Goal: Check status

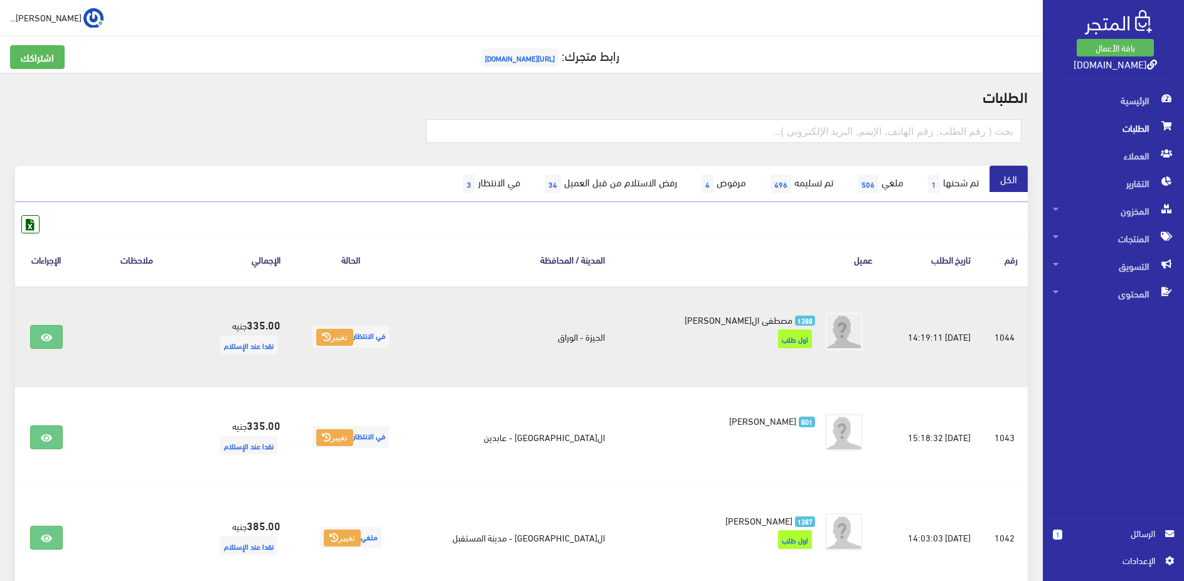
click at [28, 333] on td at bounding box center [46, 337] width 62 height 102
click at [44, 336] on icon at bounding box center [46, 338] width 11 height 10
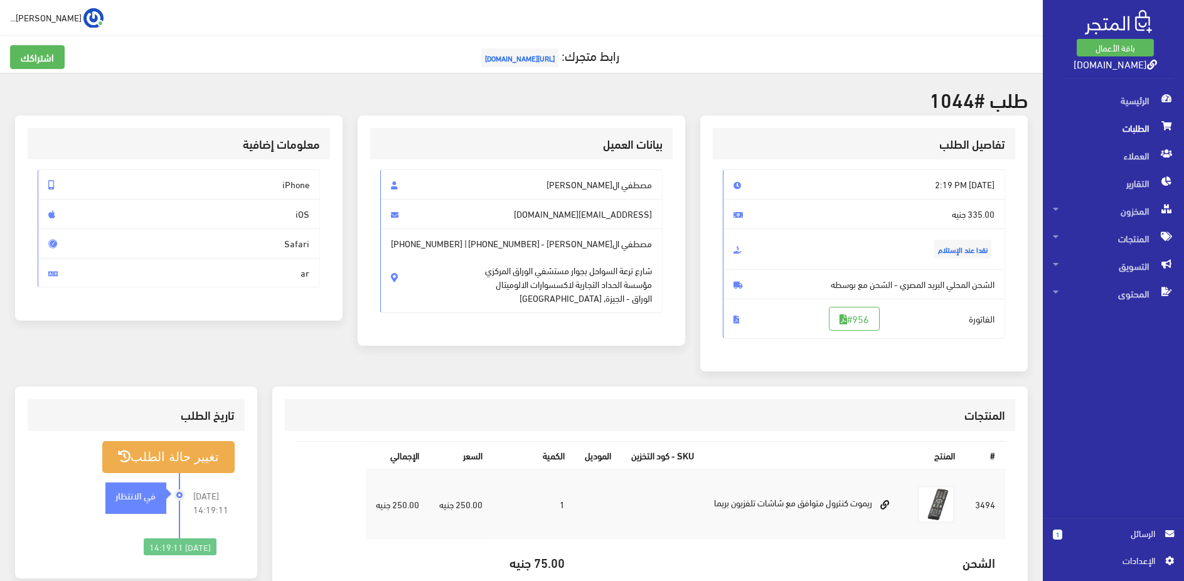
click at [677, 146] on div "بيانات العميل [PERSON_NAME] [EMAIL_ADDRESS][DOMAIN_NAME] مصطفي ال[PERSON_NAME] …" at bounding box center [522, 230] width 328 height 230
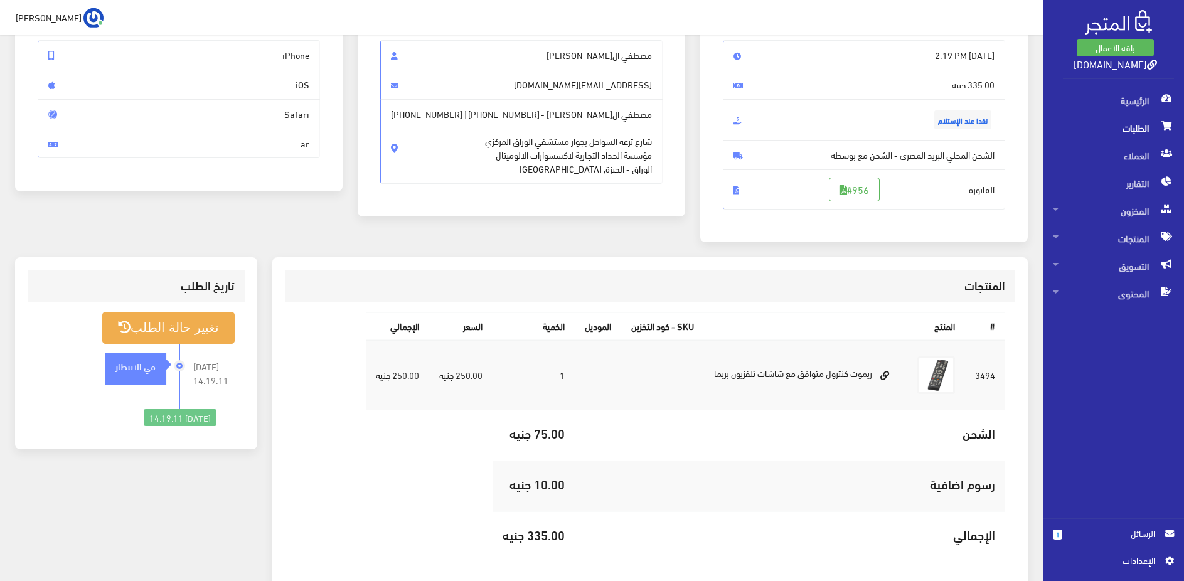
scroll to position [149, 0]
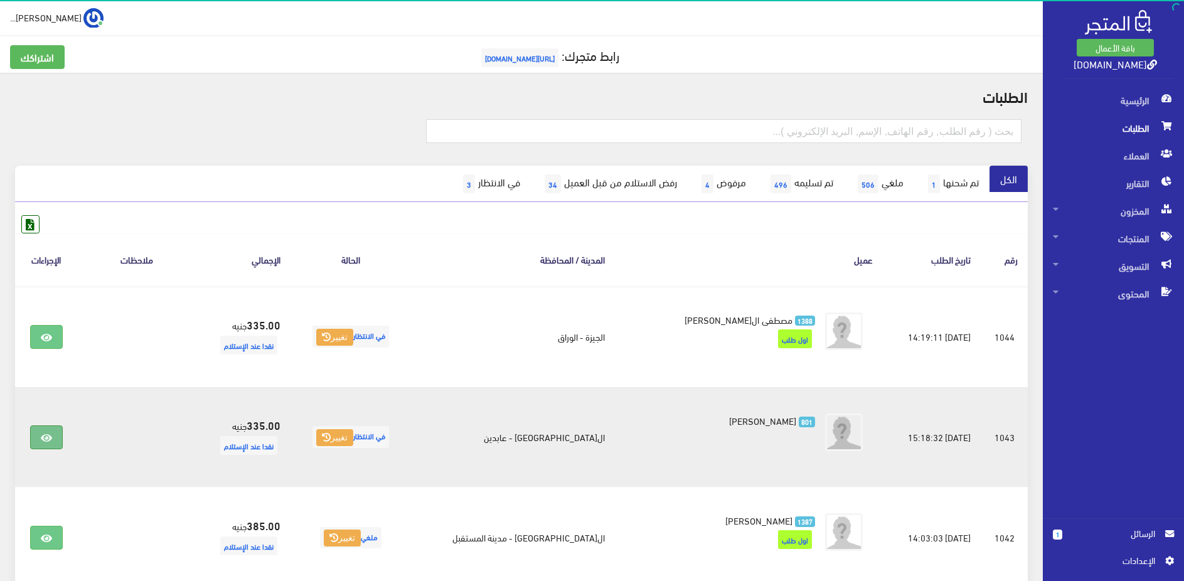
click at [48, 436] on icon at bounding box center [46, 438] width 11 height 10
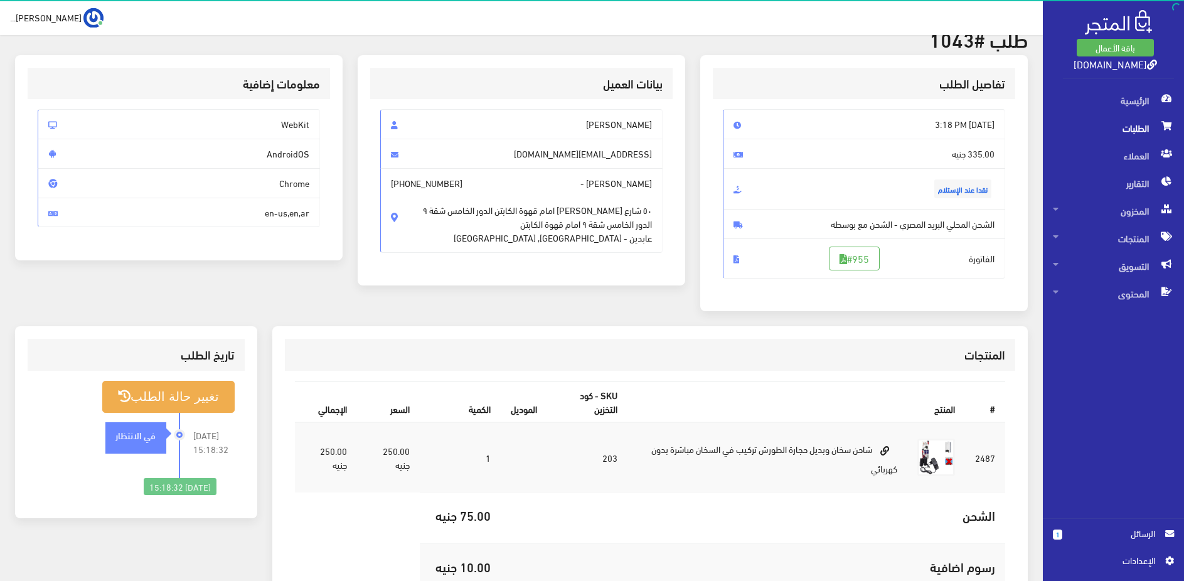
scroll to position [64, 0]
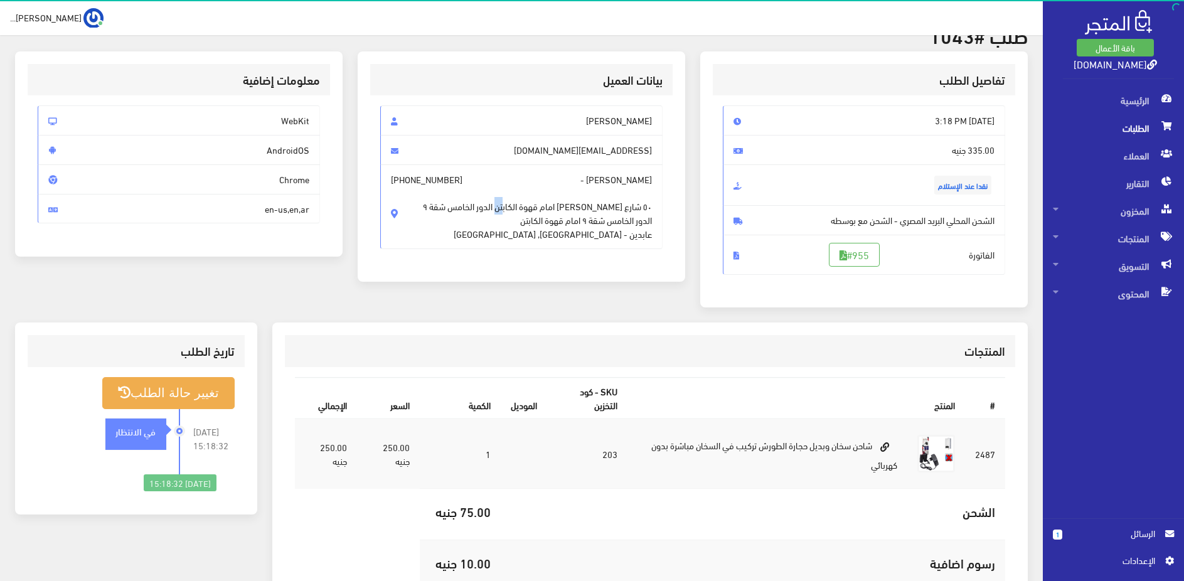
click at [645, 210] on span "٥٠ شارع محمد فريد عابدين امام قهوة الكابتن الدور الخامس شقة ٩ الدور الخامس شقة …" at bounding box center [537, 213] width 229 height 55
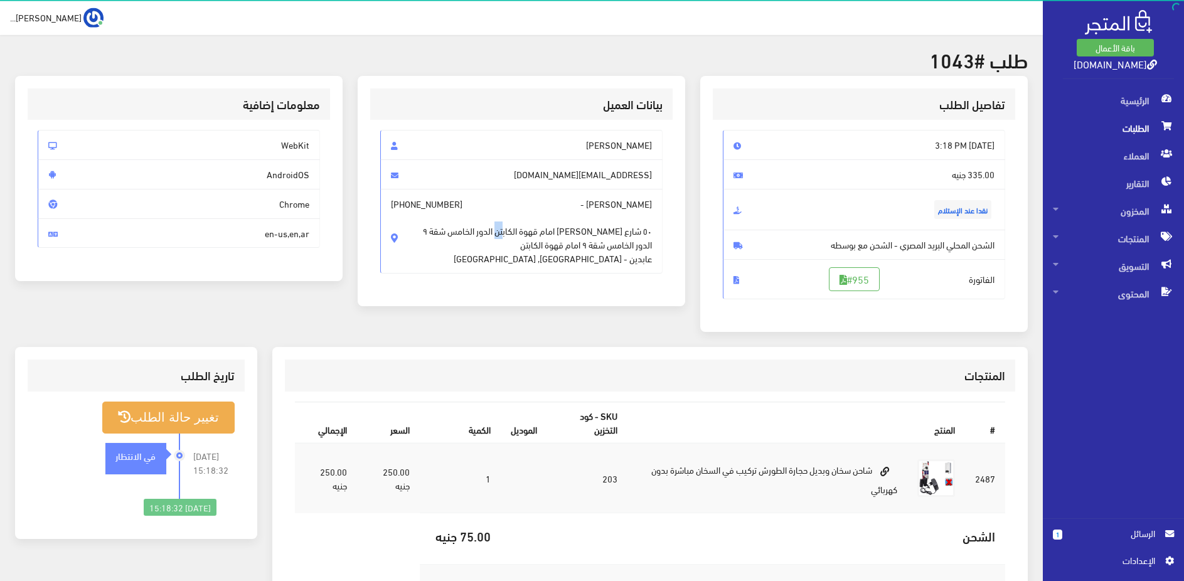
scroll to position [0, 0]
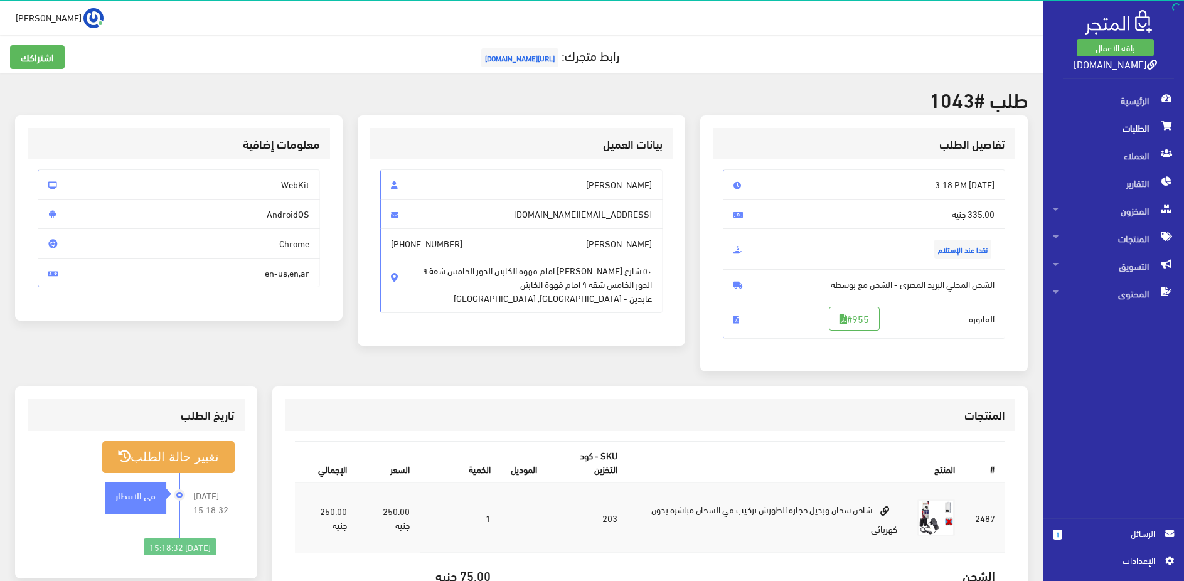
click at [632, 273] on span "٥٠ شارع محمد فريد عابدين امام قهوة الكابتن الدور الخامس شقة ٩ الدور الخامس شقة …" at bounding box center [537, 277] width 229 height 55
click at [564, 274] on span "٥٠ شارع محمد فريد عابدين امام قهوة الكابتن الدور الخامس شقة ٩ الدور الخامس شقة …" at bounding box center [537, 277] width 229 height 55
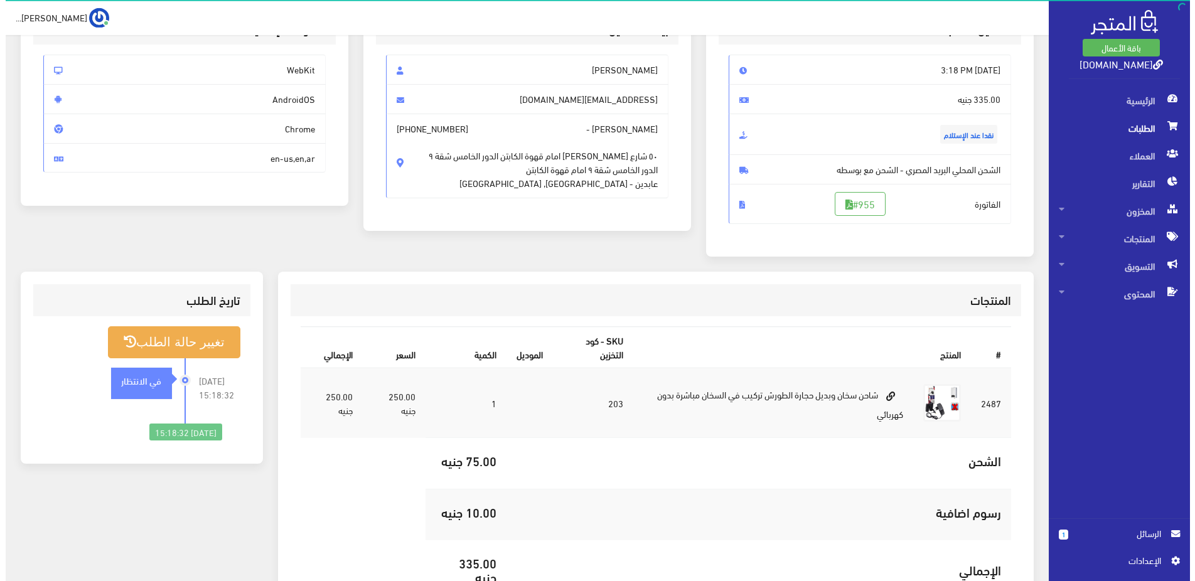
scroll to position [128, 0]
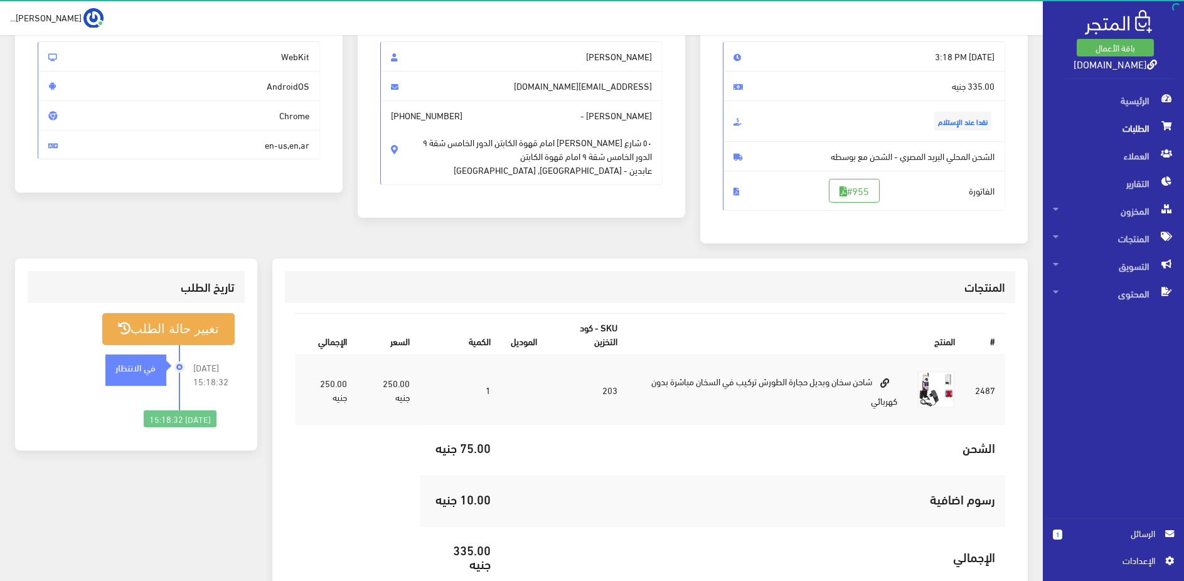
click at [607, 174] on span "٥٠ شارع محمد فريد عابدين امام قهوة الكابتن الدور الخامس شقة ٩ الدور الخامس شقة …" at bounding box center [537, 149] width 229 height 55
click at [170, 333] on button "تغيير حالة الطلب" at bounding box center [168, 329] width 132 height 32
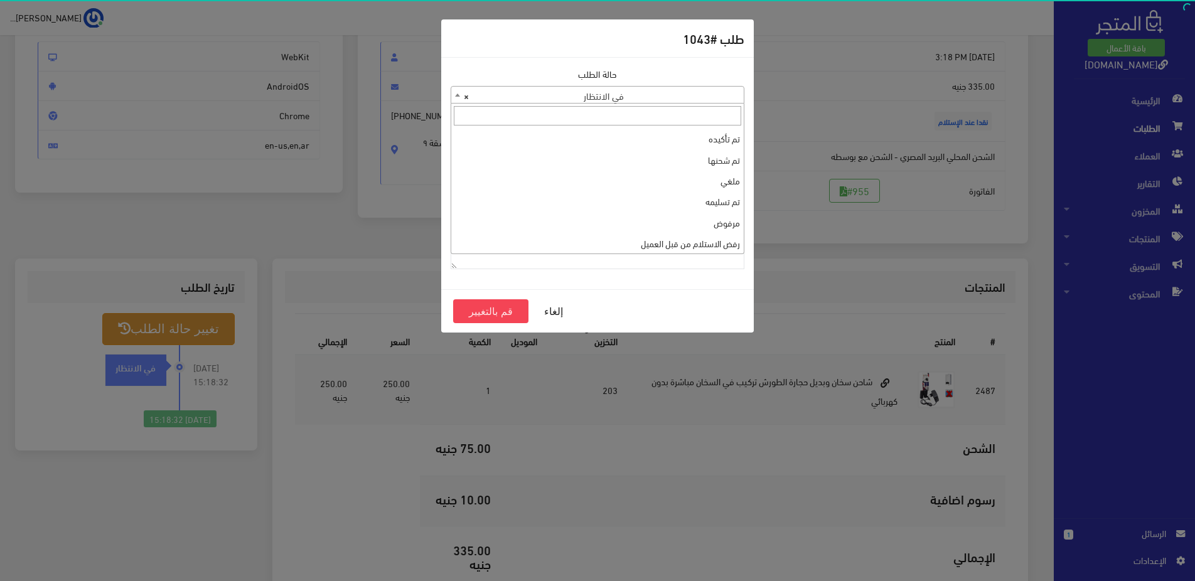
click at [698, 93] on span "× في الانتظار" at bounding box center [597, 96] width 292 height 18
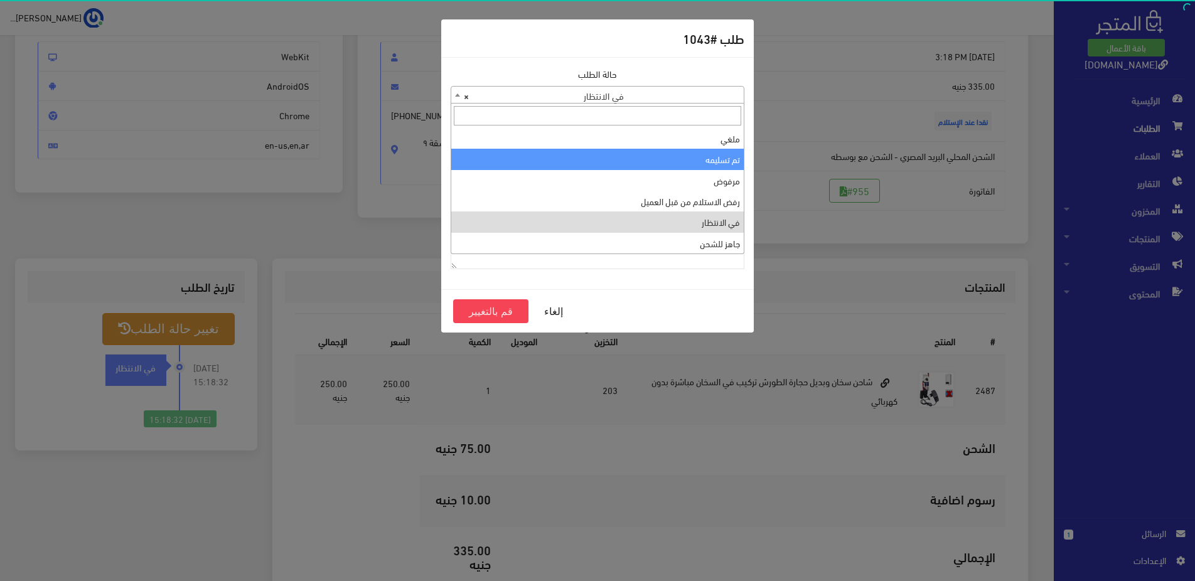
scroll to position [0, 0]
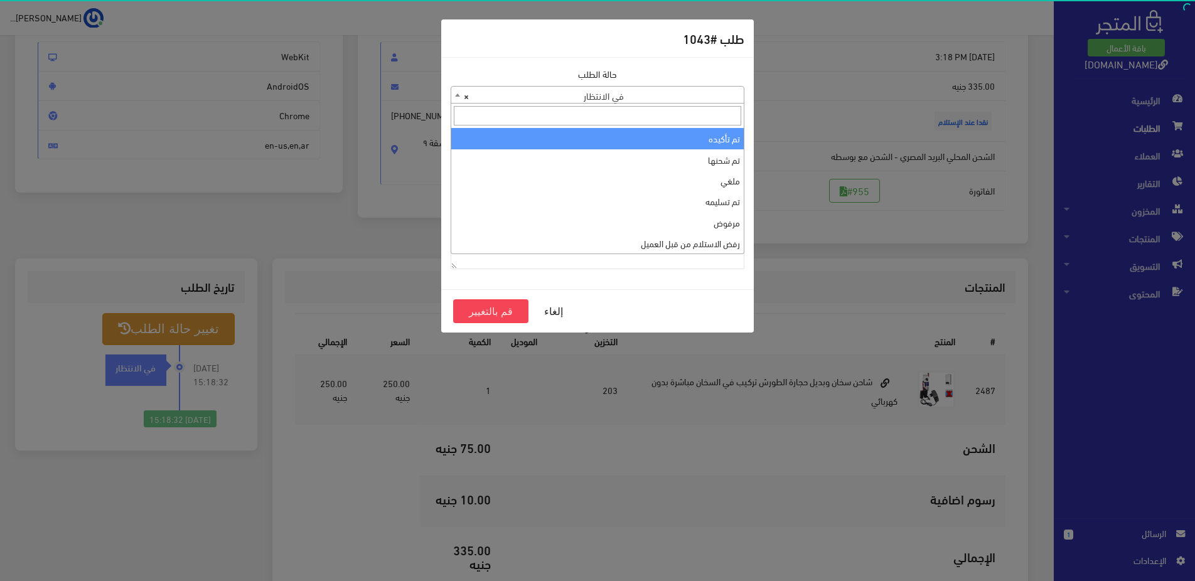
select select "1"
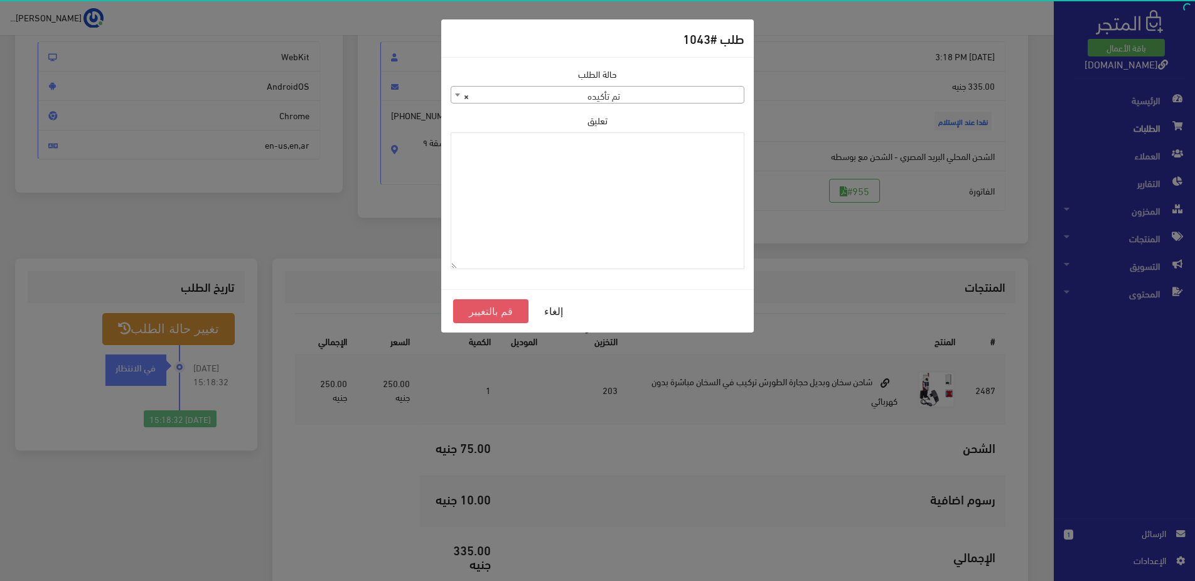
click at [475, 308] on button "قم بالتغيير" at bounding box center [490, 311] width 75 height 24
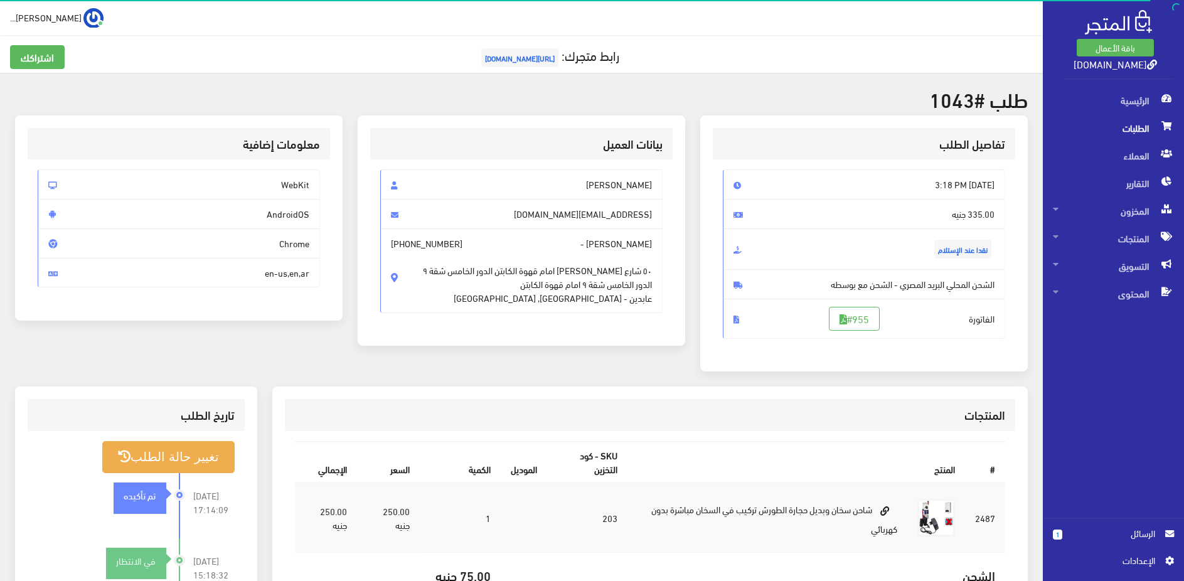
drag, startPoint x: 658, startPoint y: 270, endPoint x: 429, endPoint y: 276, distance: 229.8
click at [429, 276] on span "[PERSON_NAME] - [PHONE_NUMBER] ٥٠ شارع [PERSON_NAME] امام قهوة الكابتن الدور ال…" at bounding box center [521, 270] width 282 height 85
copy span "شارع [PERSON_NAME] امام قهوة الكابتن الدور الخامس شقة ٩"
click at [614, 274] on span "٥٠ شارع [PERSON_NAME] امام قهوة الكابتن الدور الخامس شقة ٩ الدور الخامس شقة ٩ ا…" at bounding box center [537, 277] width 229 height 55
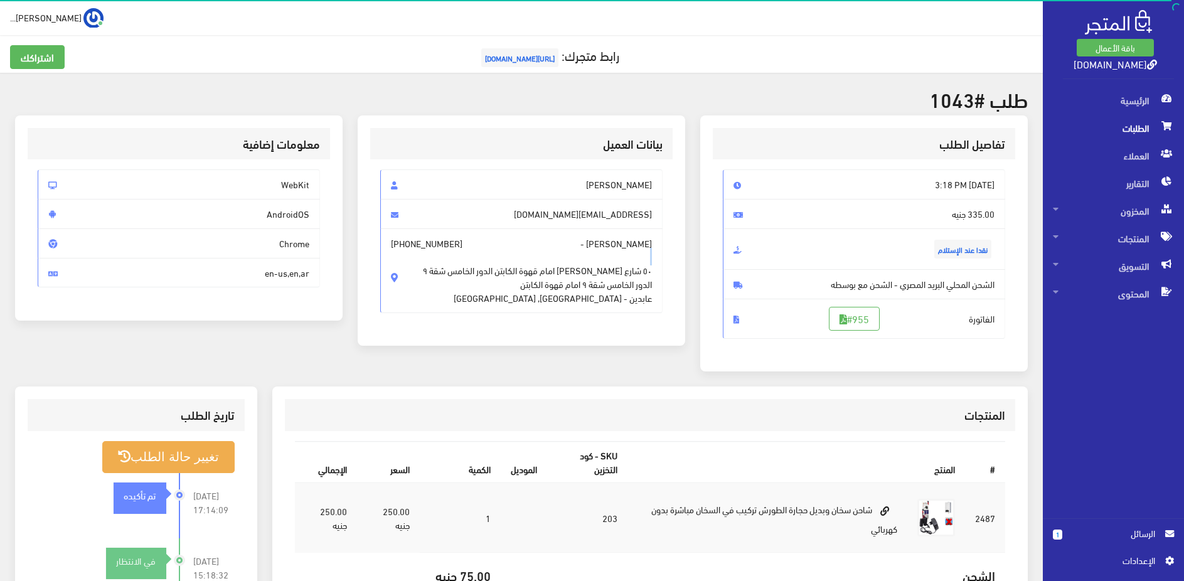
click at [614, 274] on span "٥٠ شارع [PERSON_NAME] امام قهوة الكابتن الدور الخامس شقة ٩ الدور الخامس شقة ٩ ا…" at bounding box center [537, 277] width 229 height 55
copy br
